Goal: Find specific page/section: Find specific page/section

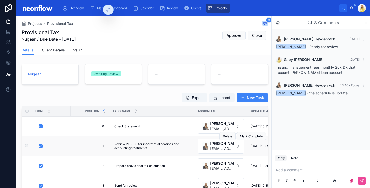
scroll to position [51, 0]
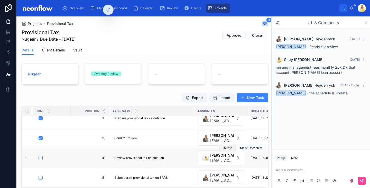
click at [223, 146] on span "Delete" at bounding box center [228, 148] width 10 height 4
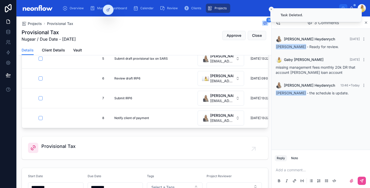
scroll to position [115, 0]
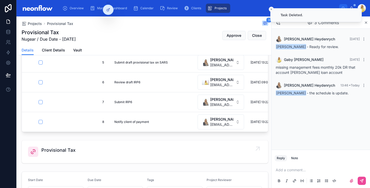
click at [70, 145] on link "Provisional Tax" at bounding box center [145, 151] width 246 height 23
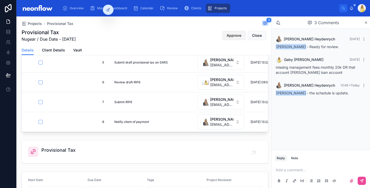
click at [228, 39] on button "Approve" at bounding box center [233, 35] width 23 height 9
